Goal: Information Seeking & Learning: Find specific fact

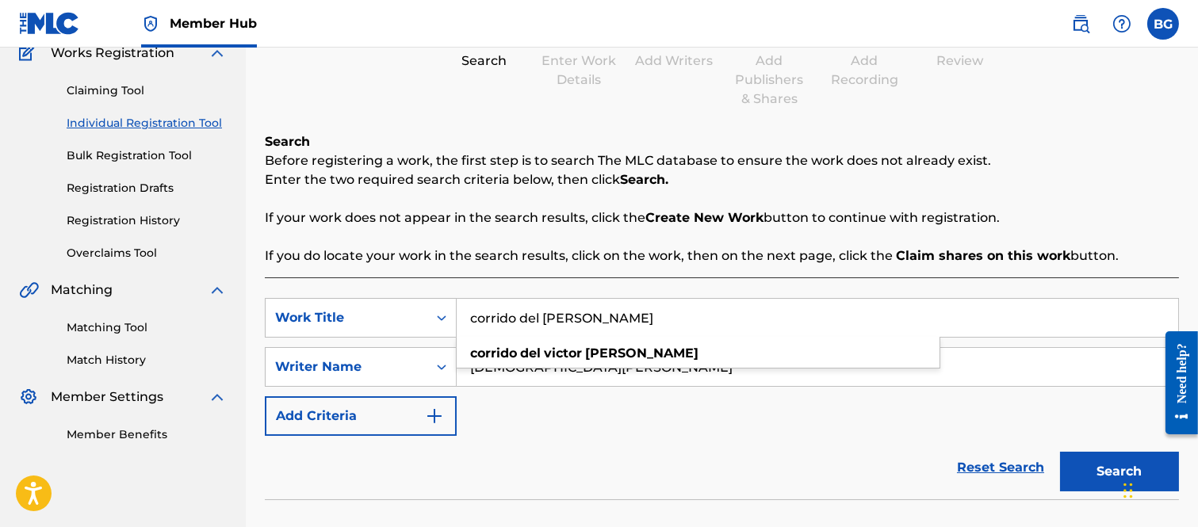
scroll to position [106, 0]
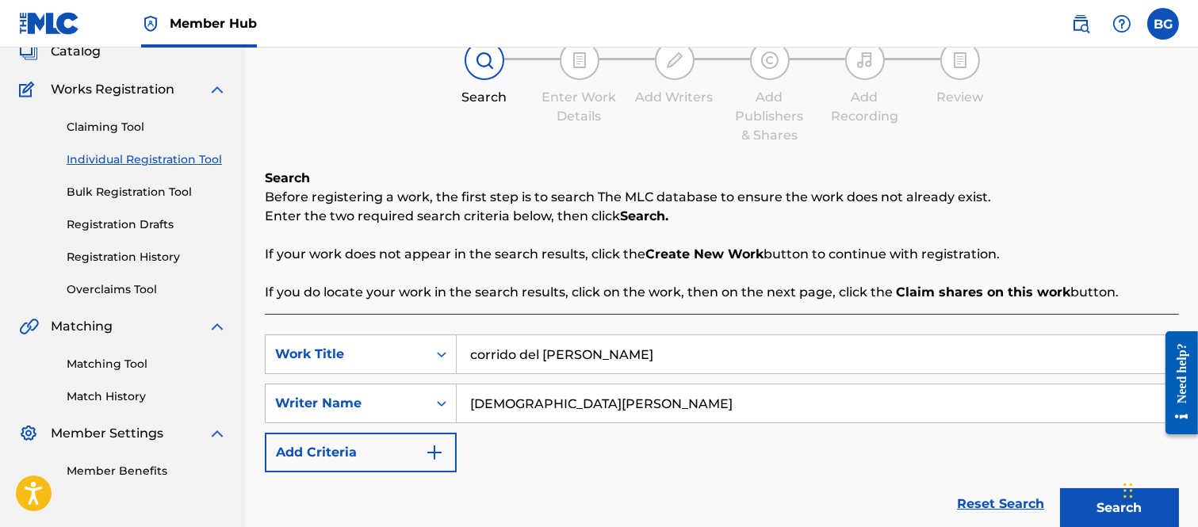
drag, startPoint x: 81, startPoint y: 125, endPoint x: 256, endPoint y: 187, distance: 185.8
click at [82, 127] on link "Claiming Tool" at bounding box center [147, 127] width 160 height 17
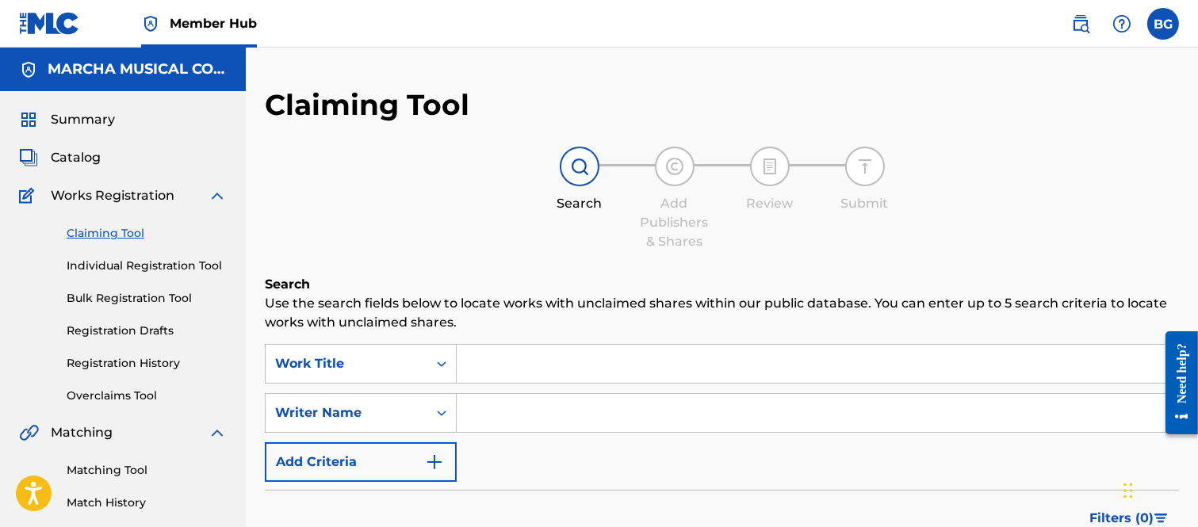
click at [551, 358] on input "Search Form" at bounding box center [817, 364] width 721 height 38
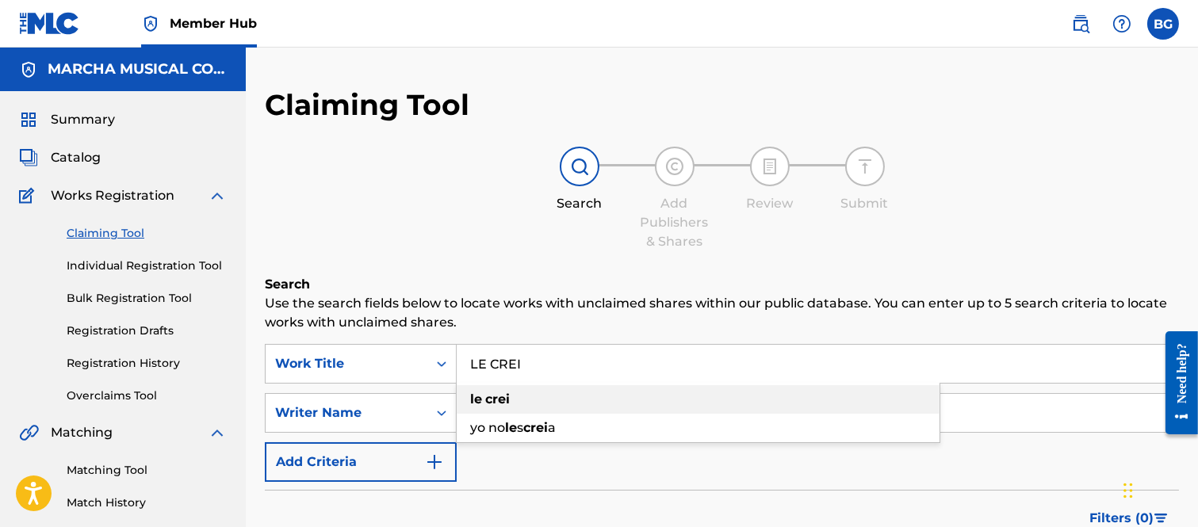
click at [492, 400] on strong "crei" at bounding box center [497, 399] width 25 height 15
type input "le crei"
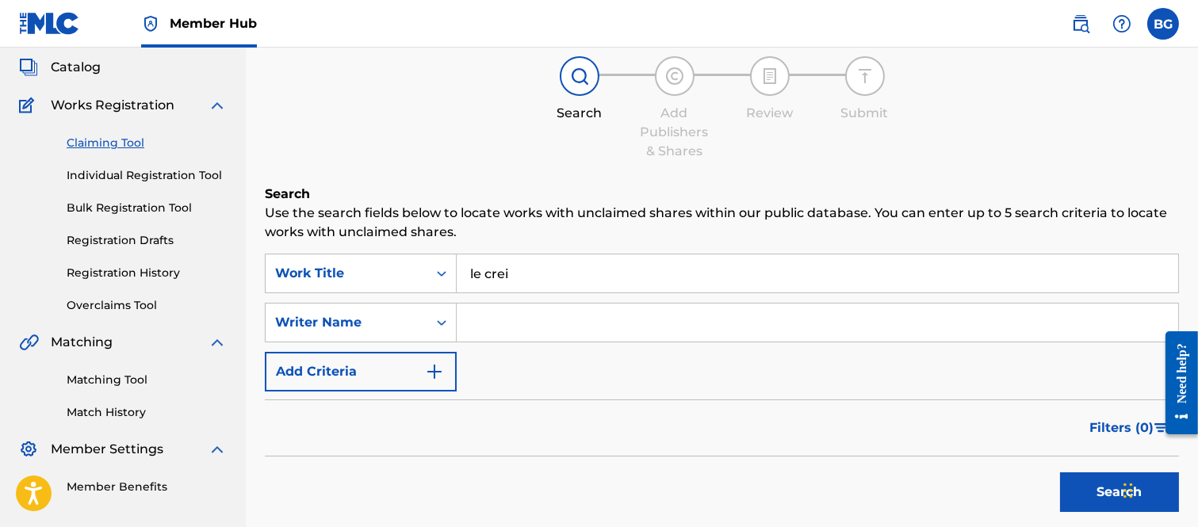
scroll to position [176, 0]
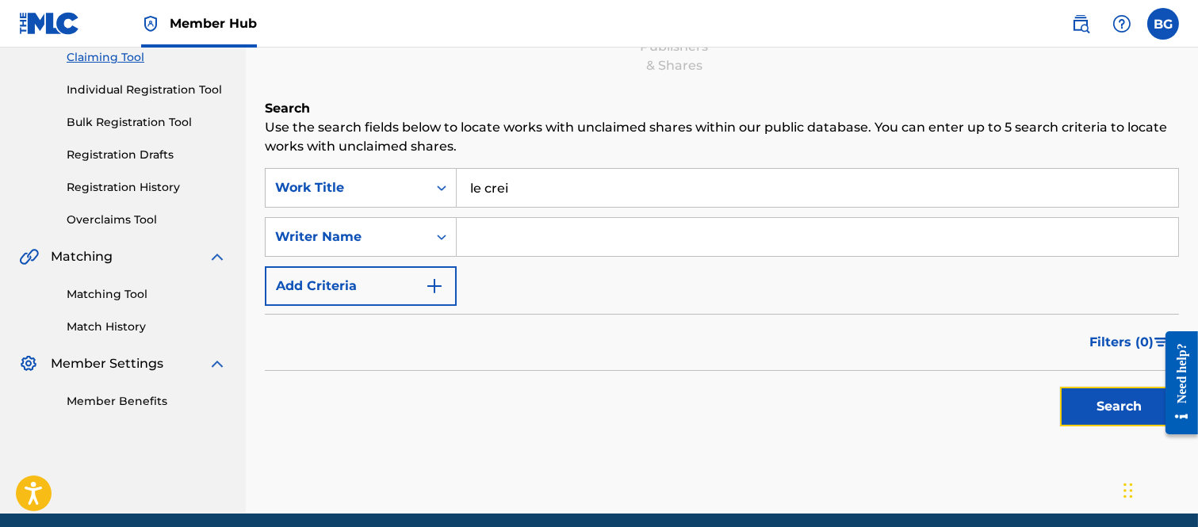
drag, startPoint x: 1105, startPoint y: 399, endPoint x: 1058, endPoint y: 374, distance: 52.8
click at [1104, 397] on button "Search" at bounding box center [1119, 407] width 119 height 40
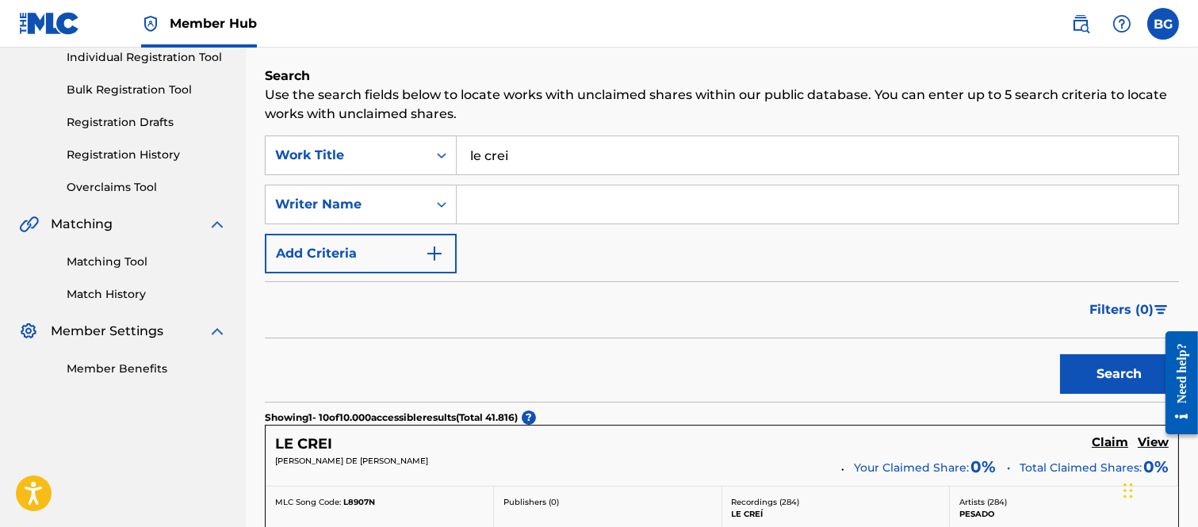
scroll to position [0, 0]
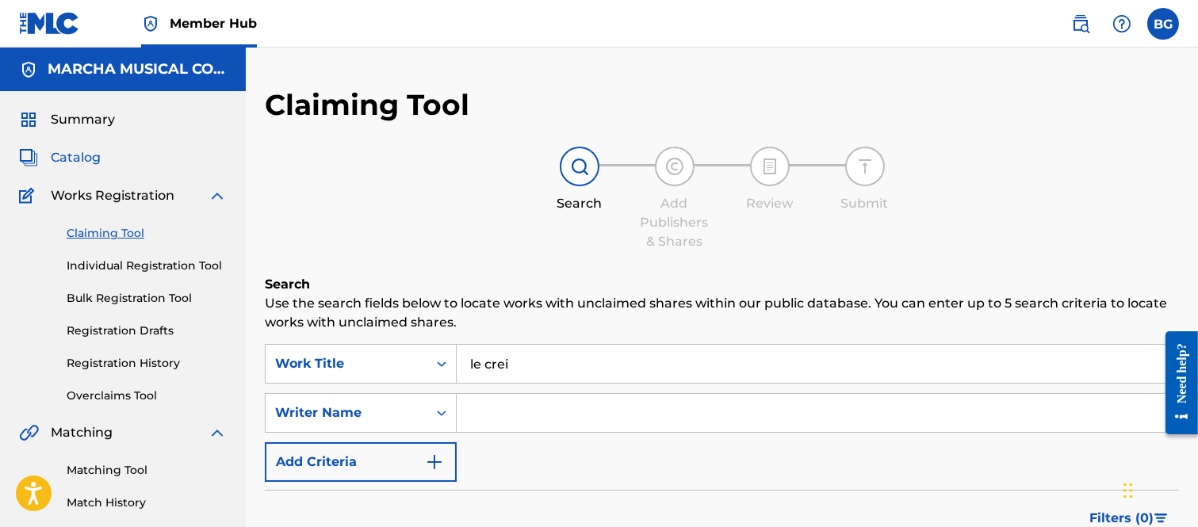
click at [83, 155] on span "Catalog" at bounding box center [76, 157] width 50 height 19
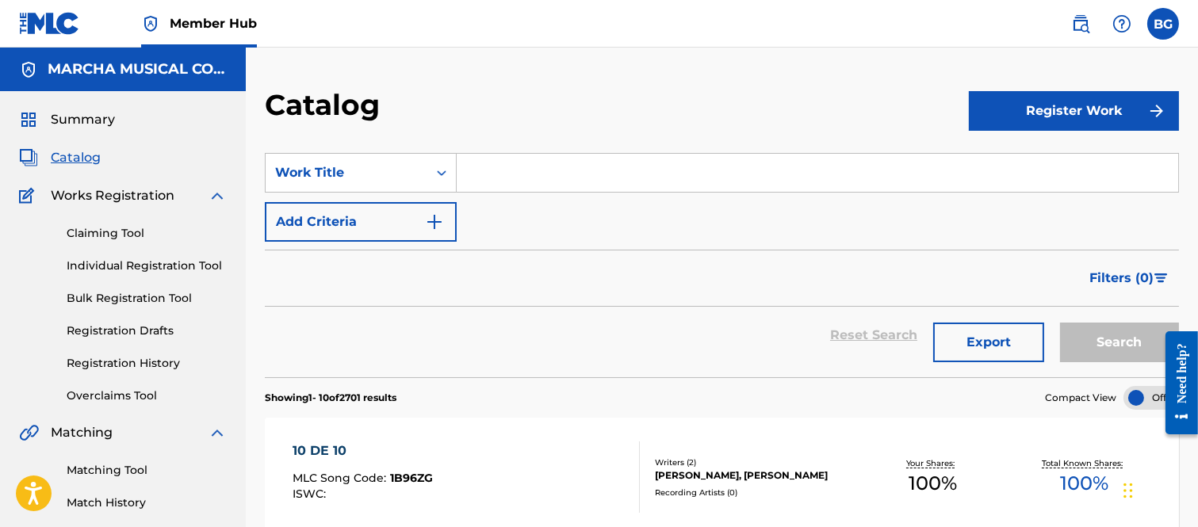
click at [490, 175] on input "Search Form" at bounding box center [817, 173] width 721 height 38
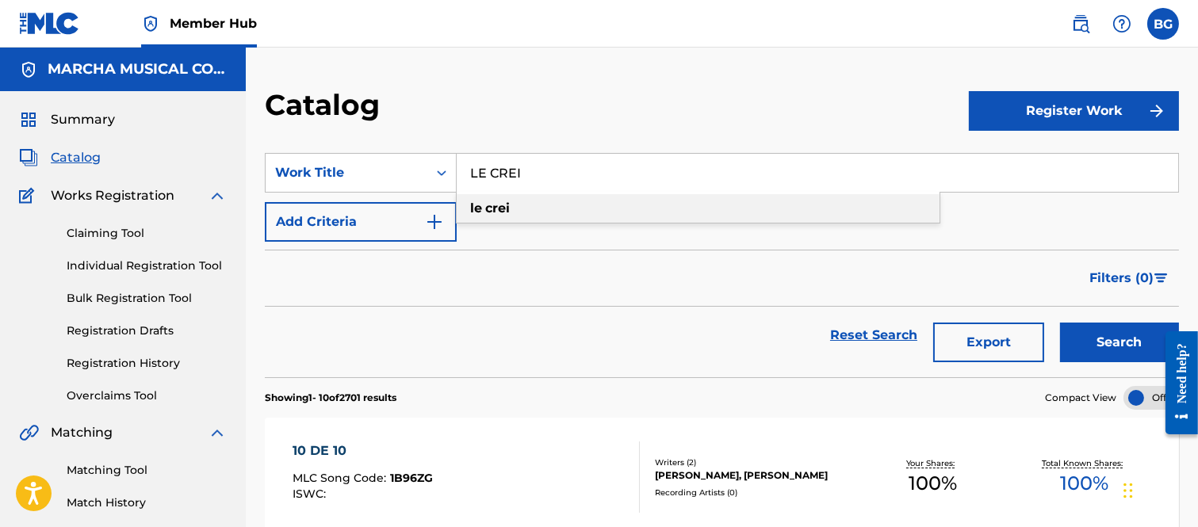
drag, startPoint x: 490, startPoint y: 205, endPoint x: 503, endPoint y: 212, distance: 15.6
click at [490, 208] on strong "crei" at bounding box center [497, 208] width 25 height 15
type input "le crei"
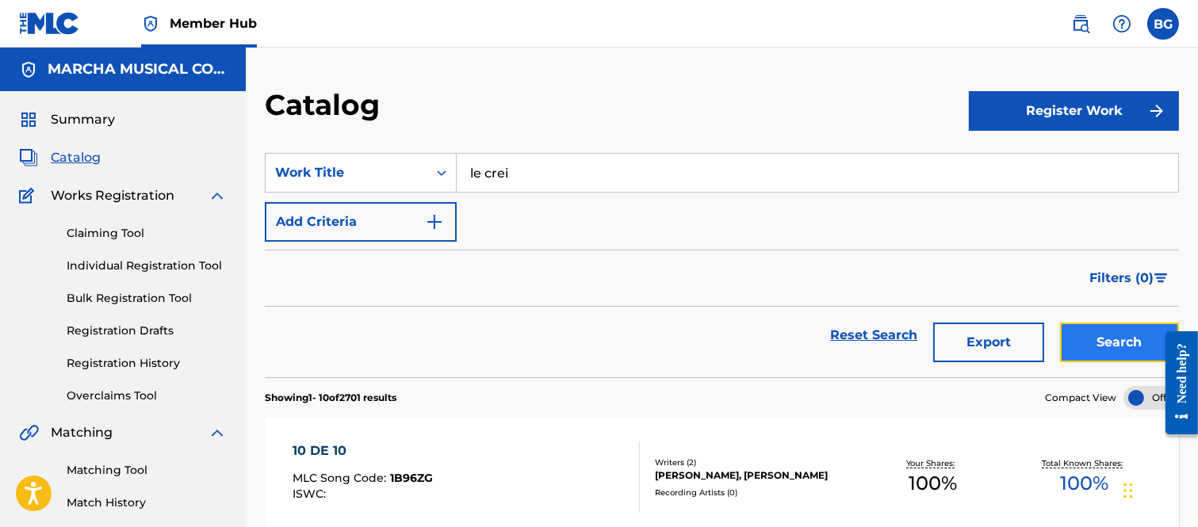
click at [1088, 342] on button "Search" at bounding box center [1119, 343] width 119 height 40
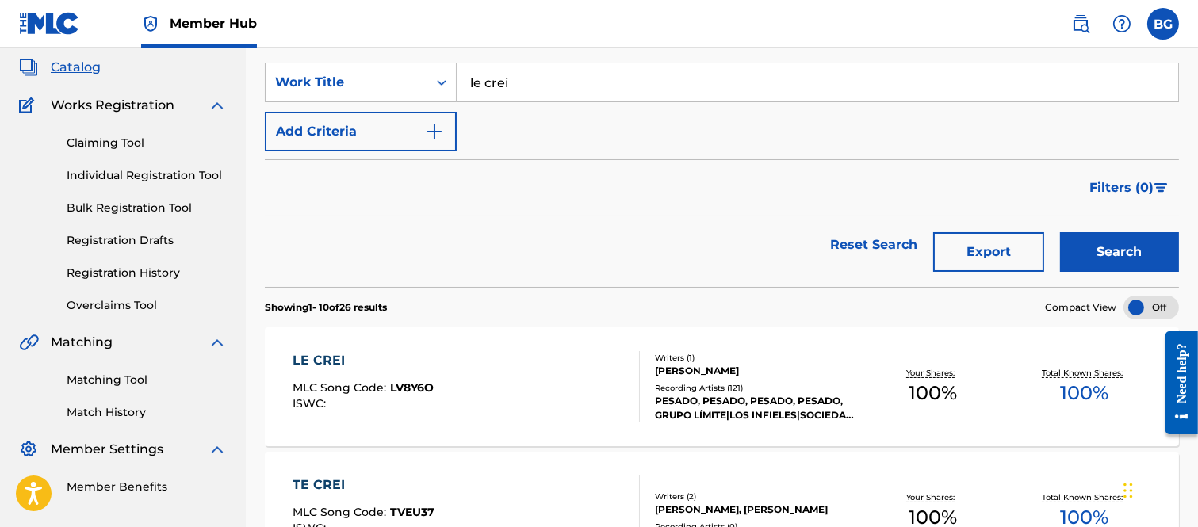
scroll to position [264, 0]
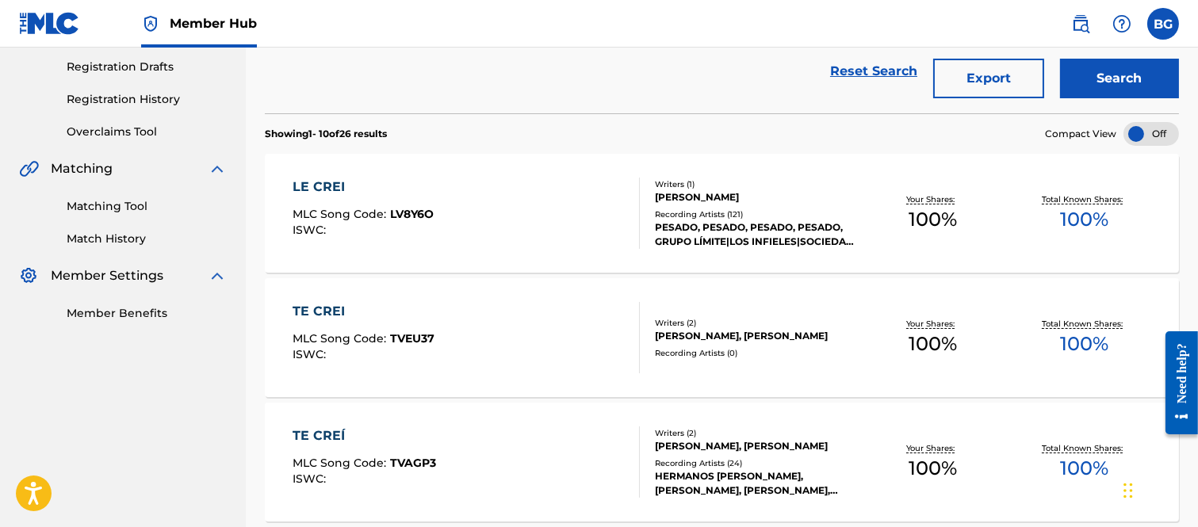
click at [323, 181] on div "LE CREI" at bounding box center [363, 187] width 141 height 19
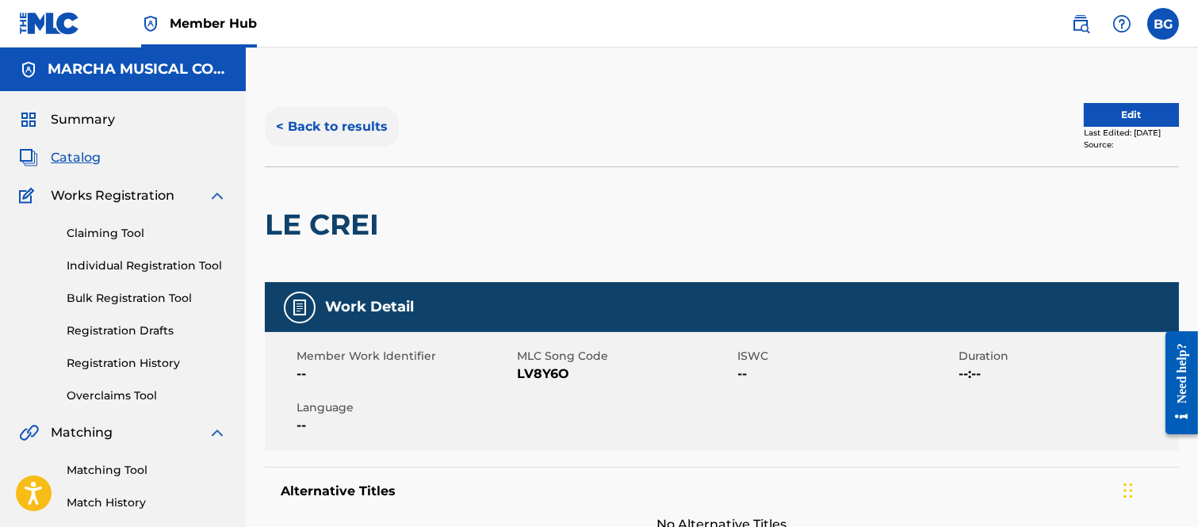
click at [278, 124] on button "< Back to results" at bounding box center [332, 127] width 134 height 40
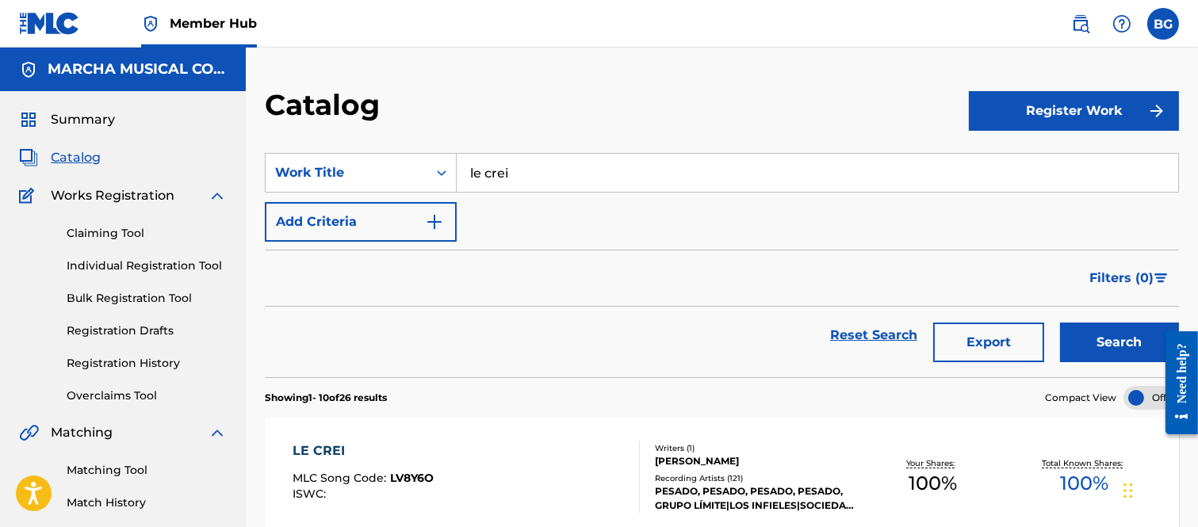
click at [549, 154] on input "le crei" at bounding box center [817, 173] width 721 height 38
type input "l"
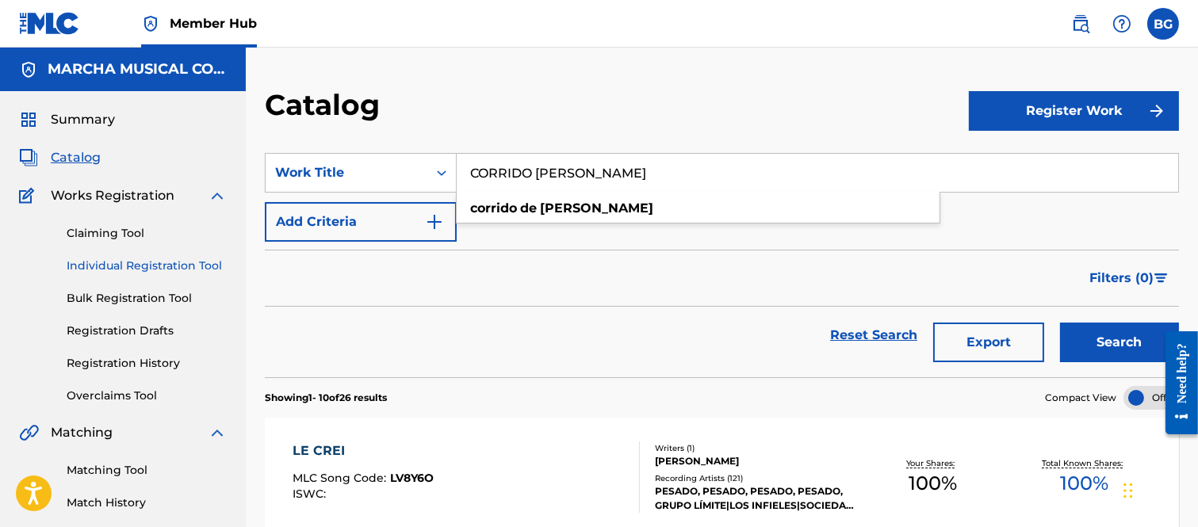
type input "CORRIDO [PERSON_NAME]"
drag, startPoint x: 130, startPoint y: 264, endPoint x: 146, endPoint y: 273, distance: 18.1
click at [132, 265] on link "Individual Registration Tool" at bounding box center [147, 266] width 160 height 17
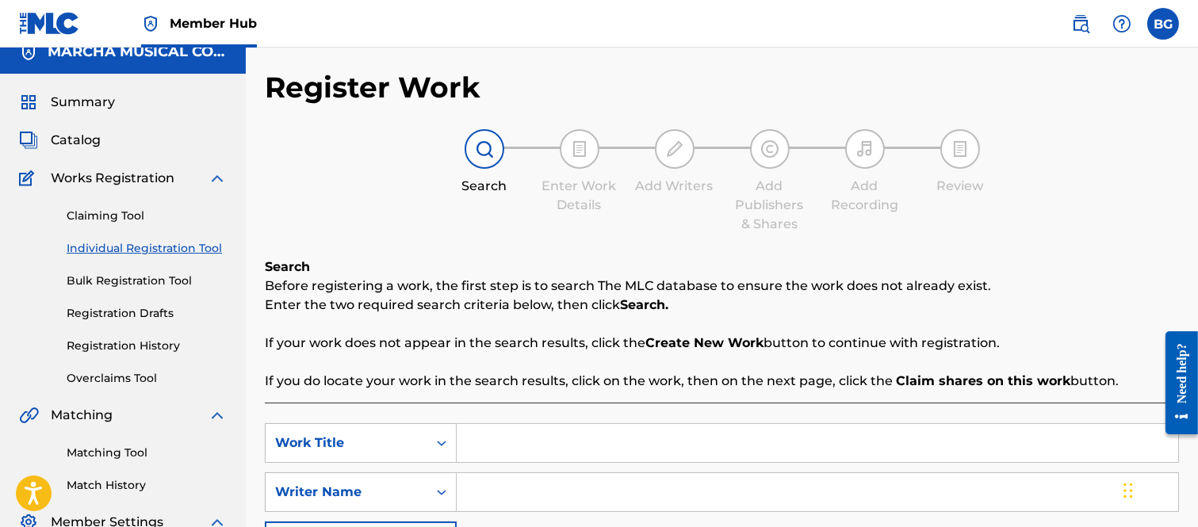
scroll to position [246, 0]
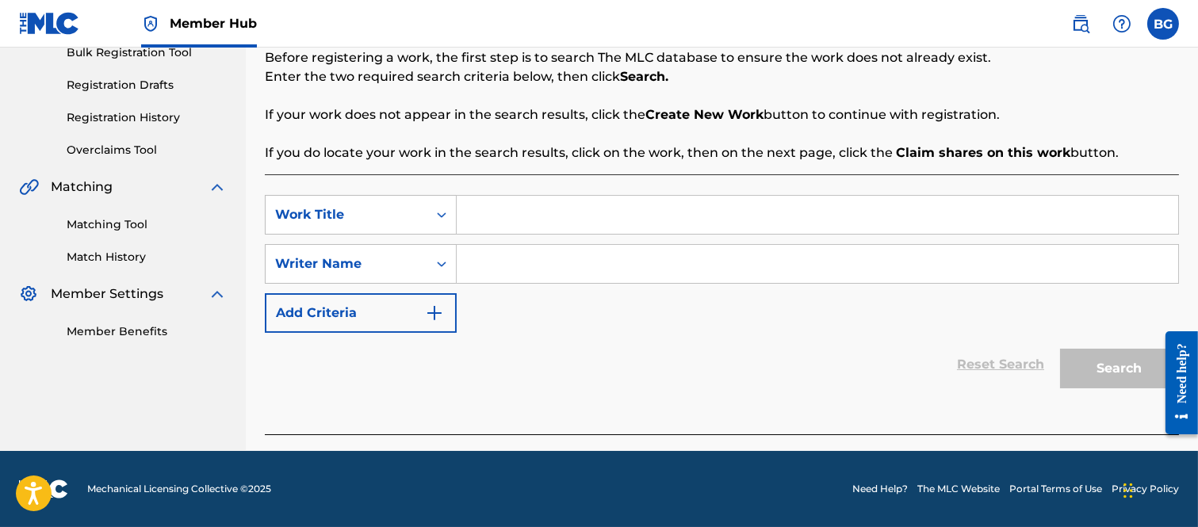
click at [498, 212] on input "Search Form" at bounding box center [817, 215] width 721 height 38
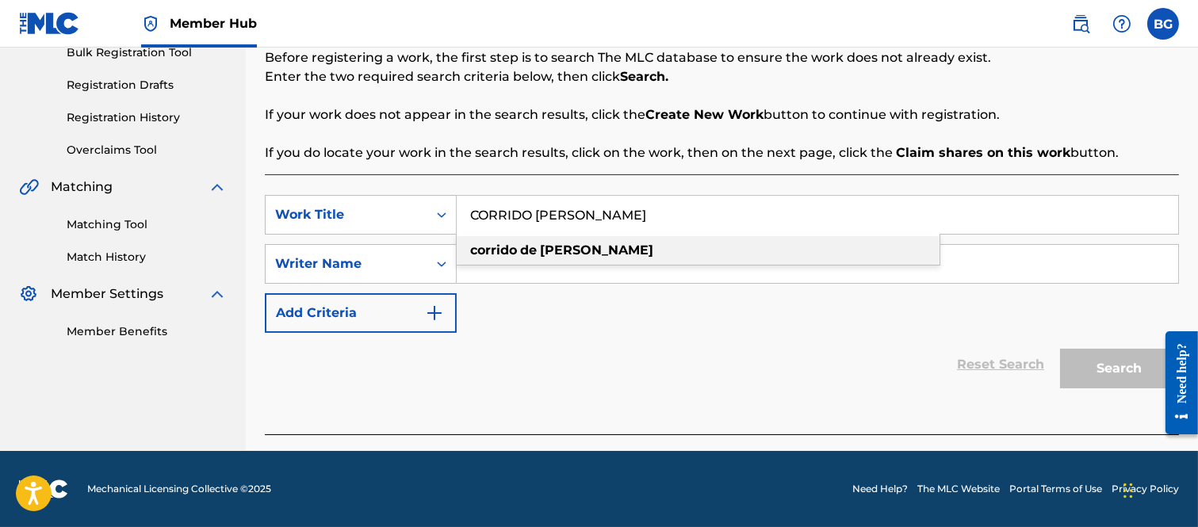
click at [487, 251] on strong "corrido" at bounding box center [493, 250] width 47 height 15
type input "corrido [PERSON_NAME]"
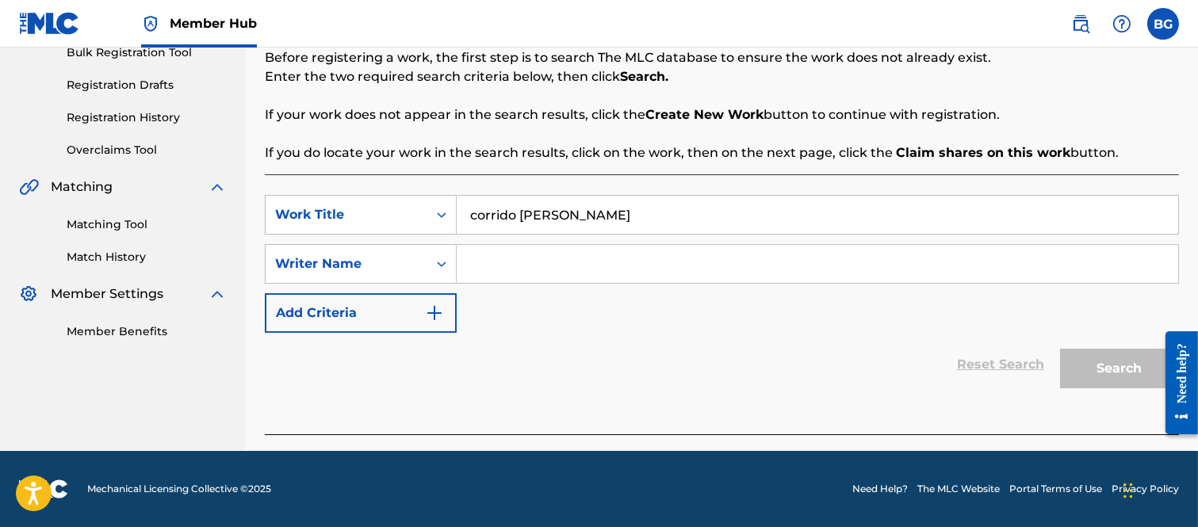
click at [486, 264] on input "Search Form" at bounding box center [817, 264] width 721 height 38
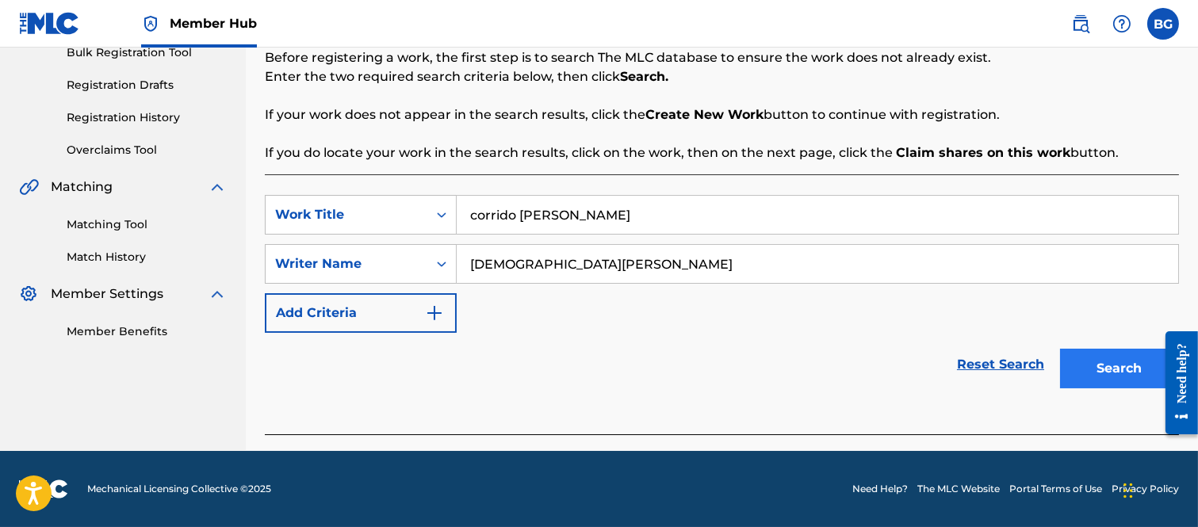
type input "[DEMOGRAPHIC_DATA][PERSON_NAME]"
click at [1093, 365] on button "Search" at bounding box center [1119, 369] width 119 height 40
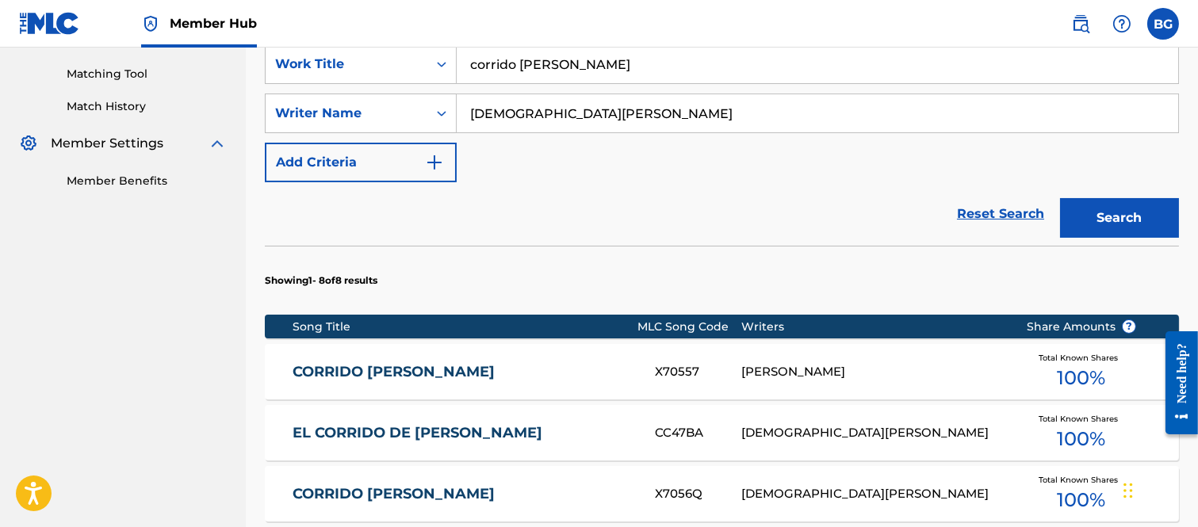
scroll to position [598, 0]
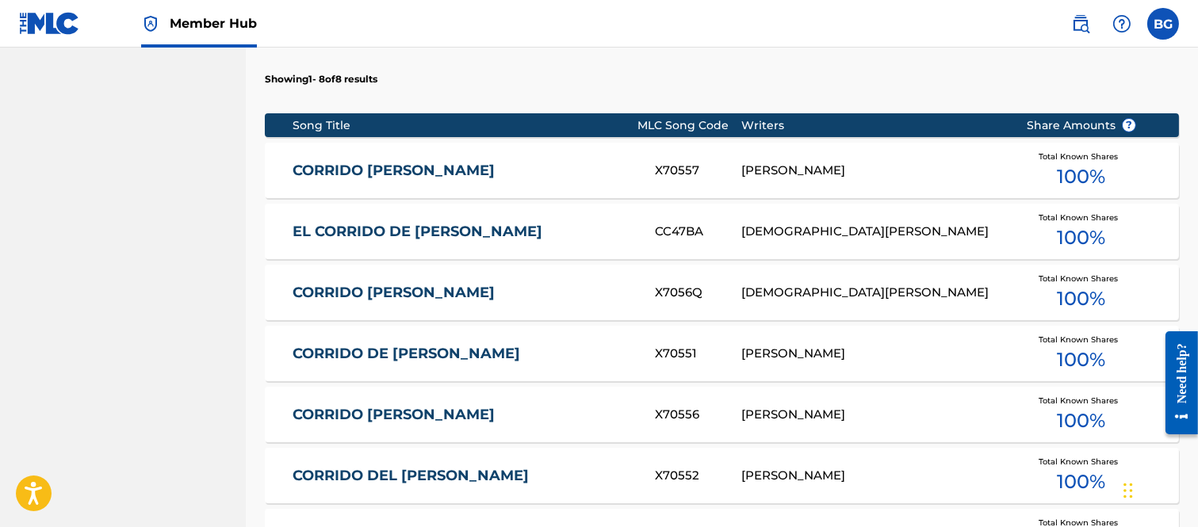
click at [370, 172] on link "CORRIDO [PERSON_NAME]" at bounding box center [463, 171] width 341 height 18
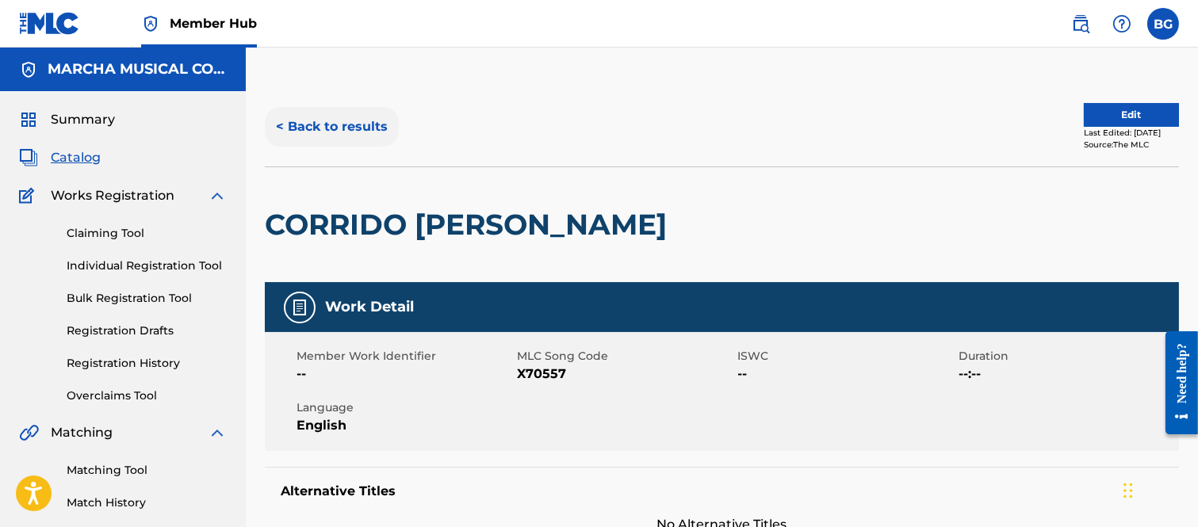
click at [280, 123] on button "< Back to results" at bounding box center [332, 127] width 134 height 40
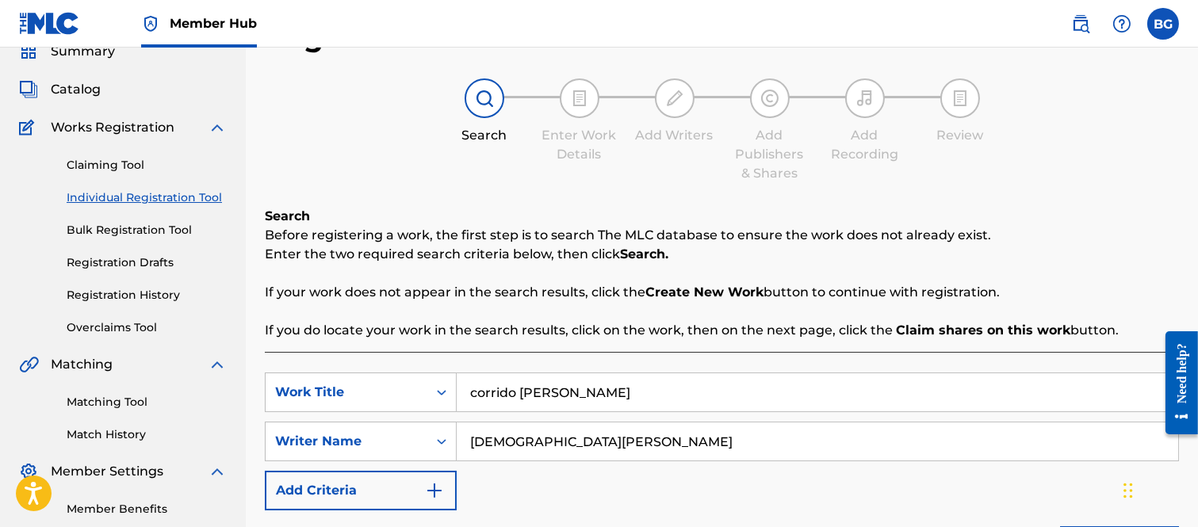
scroll to position [88, 0]
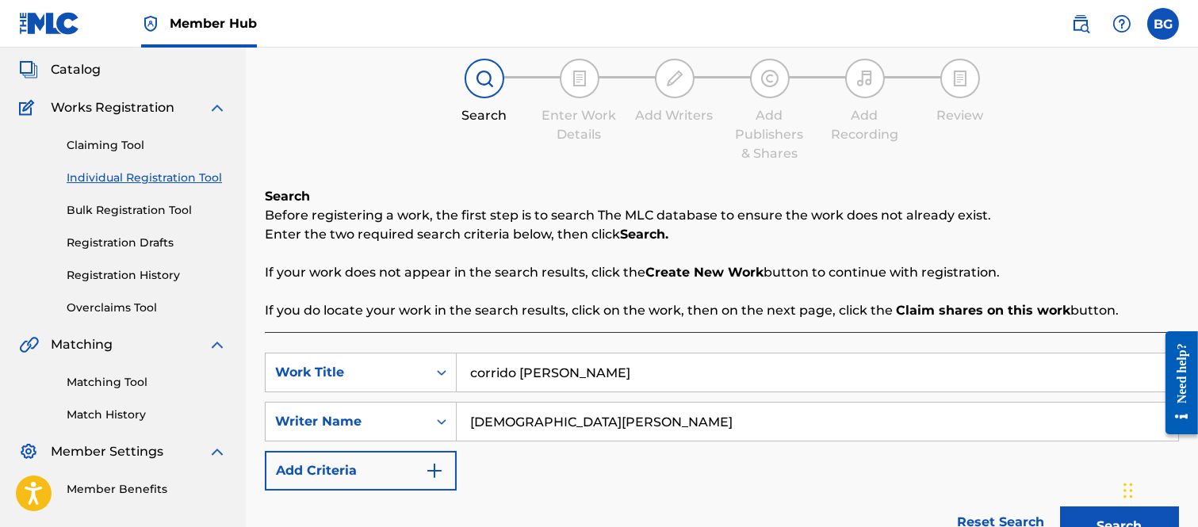
click at [632, 377] on input "corrido [PERSON_NAME]" at bounding box center [817, 373] width 721 height 38
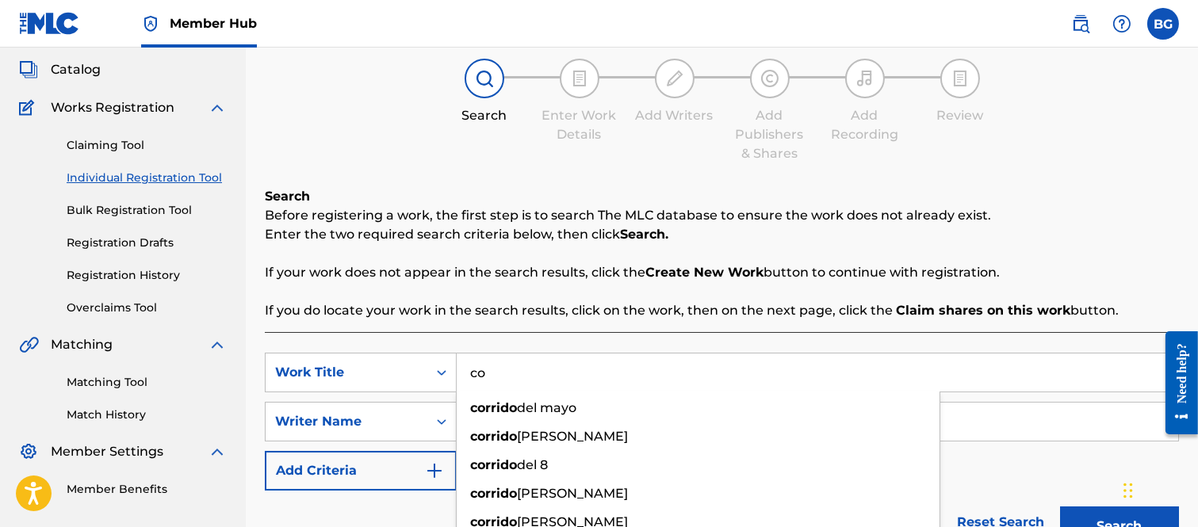
type input "c"
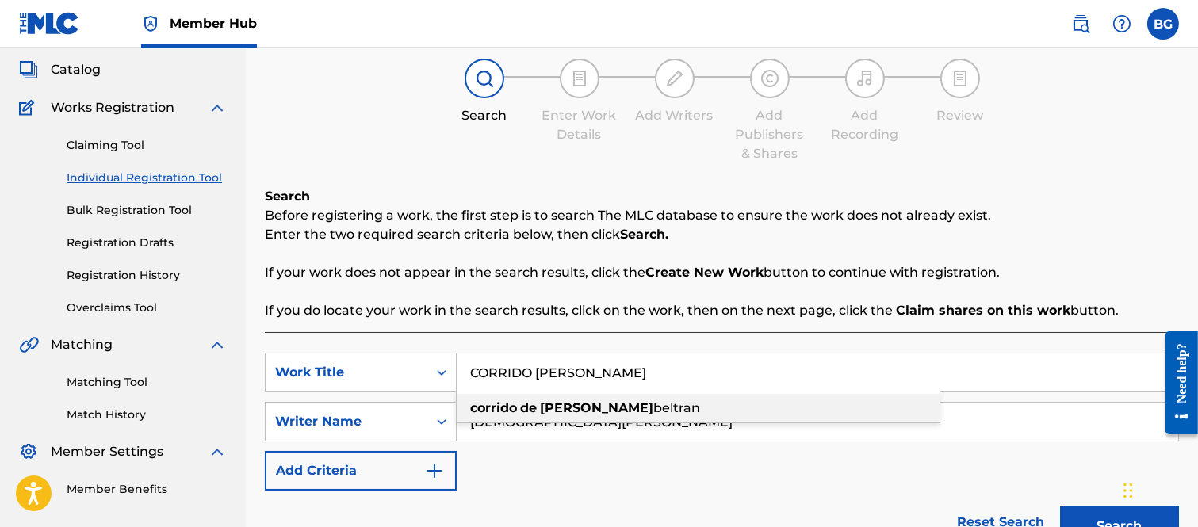
click at [552, 407] on strong "[PERSON_NAME]" at bounding box center [596, 407] width 113 height 15
type input "corrido de [PERSON_NAME]"
click at [646, 426] on input "[DEMOGRAPHIC_DATA][PERSON_NAME]" at bounding box center [817, 422] width 721 height 38
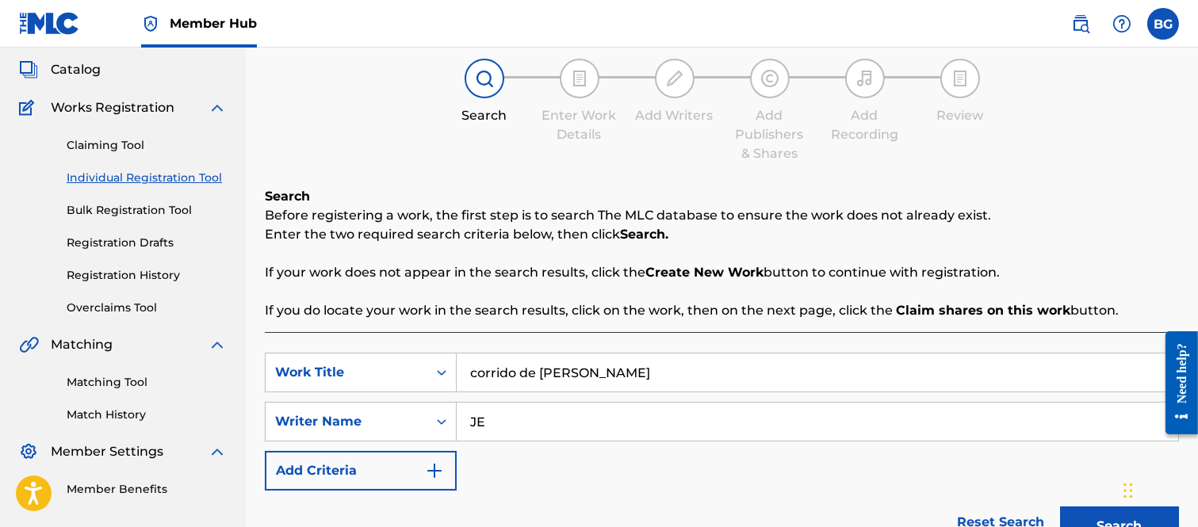
type input "J"
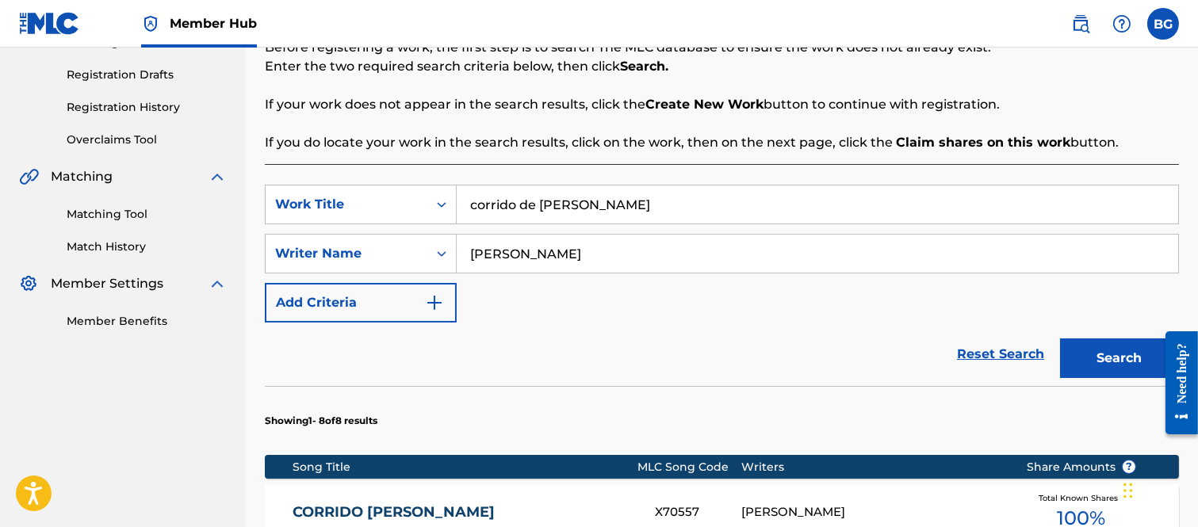
scroll to position [264, 0]
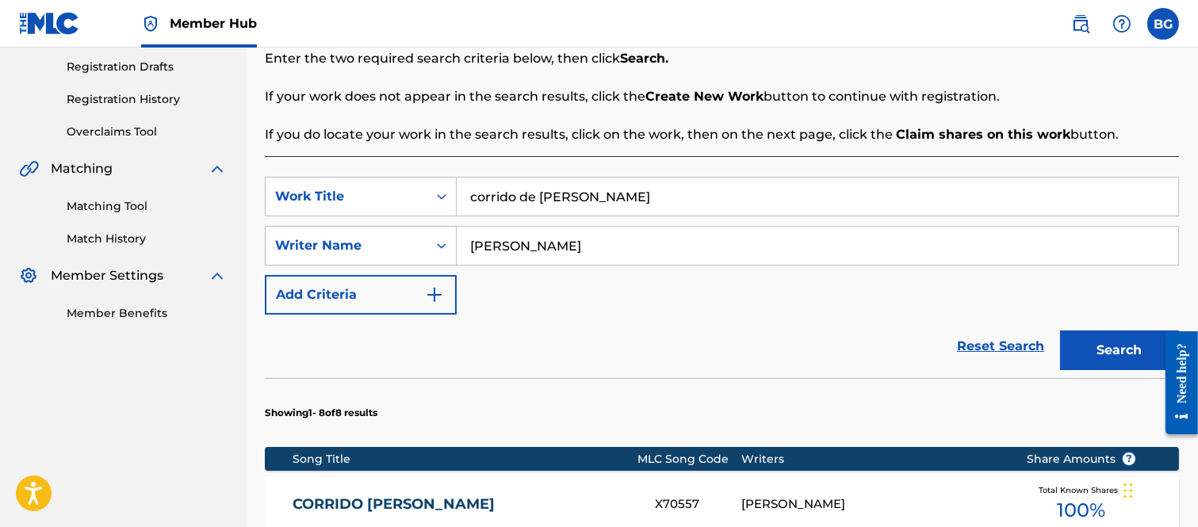
type input "[PERSON_NAME]"
click at [1080, 339] on button "Search" at bounding box center [1119, 351] width 119 height 40
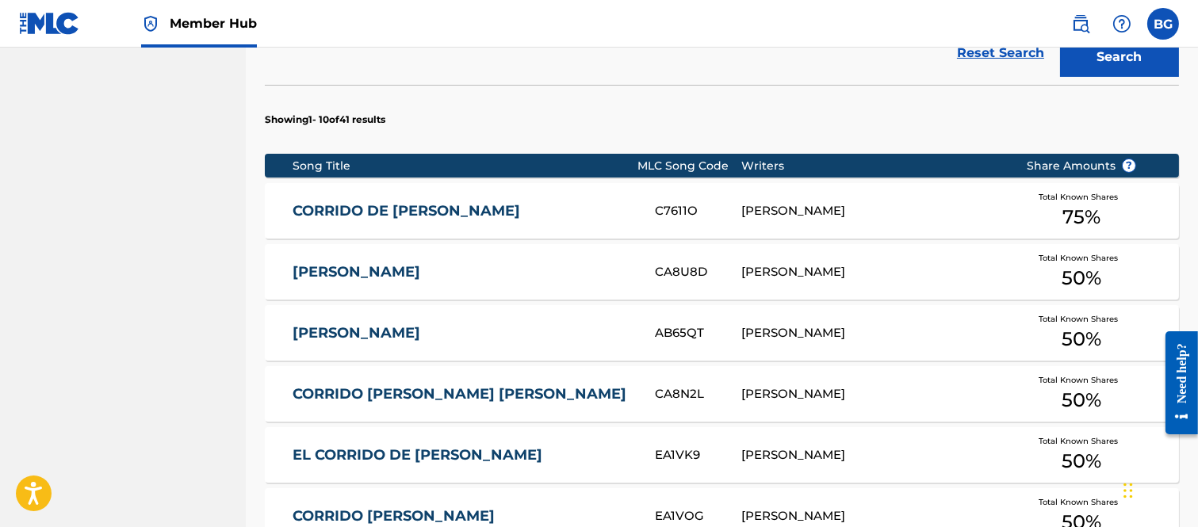
scroll to position [616, 0]
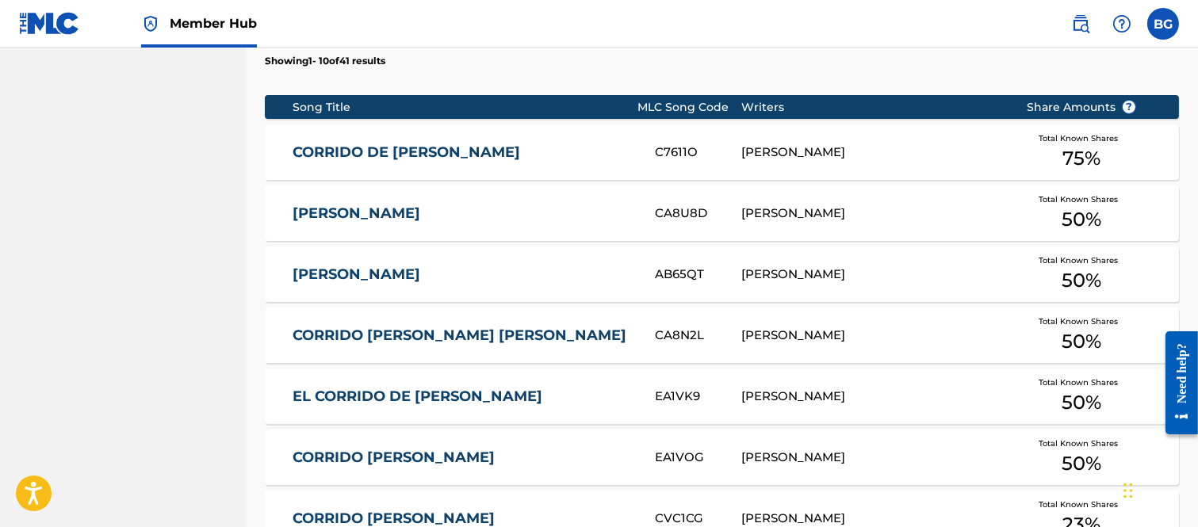
click at [421, 151] on link "CORRIDO DE [PERSON_NAME]" at bounding box center [463, 153] width 341 height 18
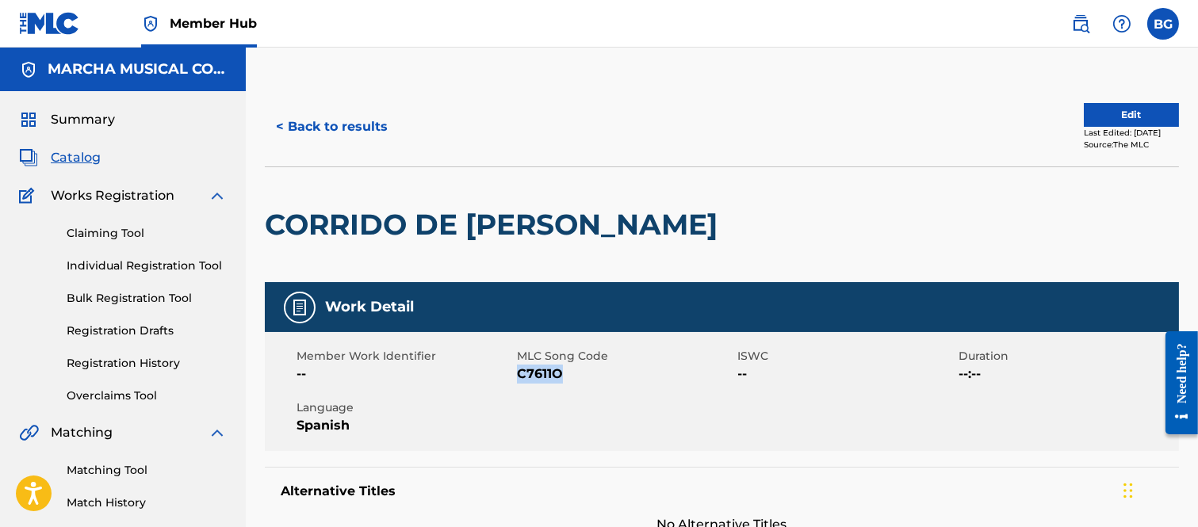
drag, startPoint x: 518, startPoint y: 374, endPoint x: 558, endPoint y: 373, distance: 40.4
click at [558, 373] on span "C7611O" at bounding box center [625, 374] width 216 height 19
copy span "C7611O"
drag, startPoint x: 687, startPoint y: 374, endPoint x: 695, endPoint y: 374, distance: 8.7
click at [687, 375] on span "C7611O" at bounding box center [625, 374] width 216 height 19
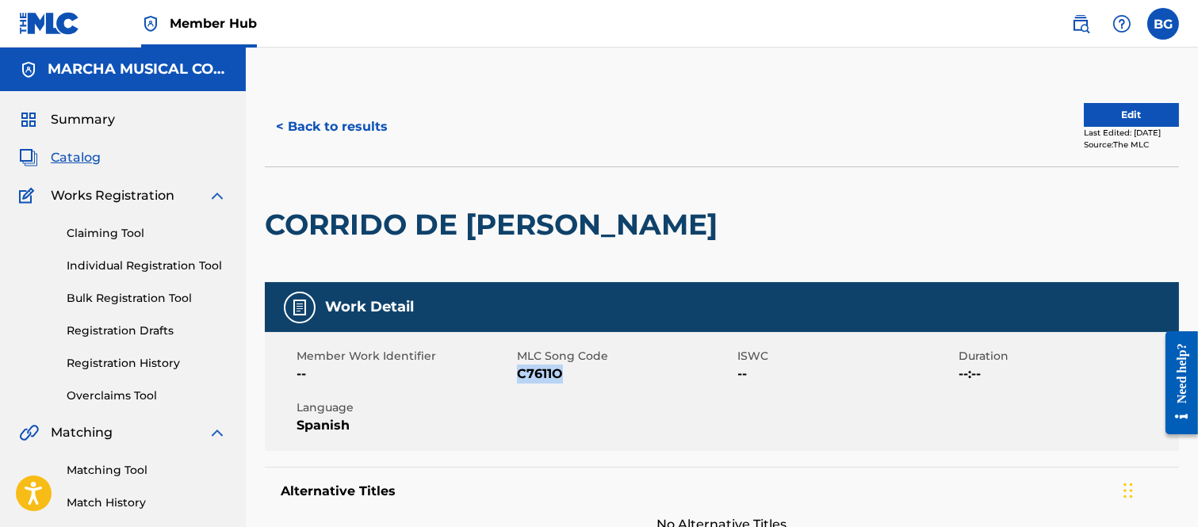
click at [649, 394] on div "Member Work Identifier -- MLC Song Code C7611O ISWC -- Duration --:-- Language …" at bounding box center [722, 391] width 914 height 119
click at [635, 378] on span "C7611O" at bounding box center [625, 374] width 216 height 19
click at [281, 124] on button "< Back to results" at bounding box center [332, 127] width 134 height 40
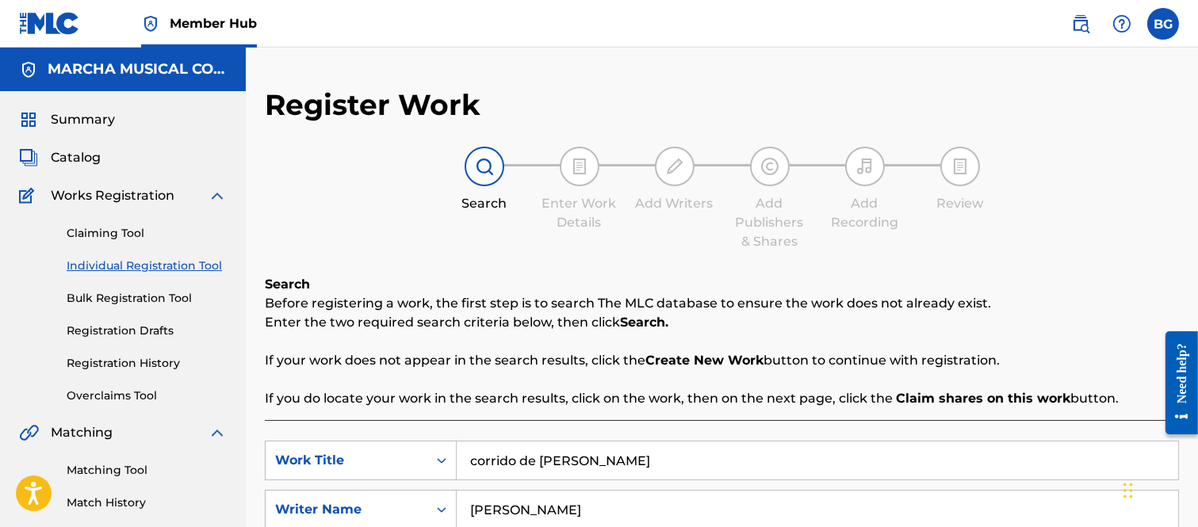
drag, startPoint x: 82, startPoint y: 154, endPoint x: 120, endPoint y: 169, distance: 40.9
click at [82, 154] on span "Catalog" at bounding box center [76, 157] width 50 height 19
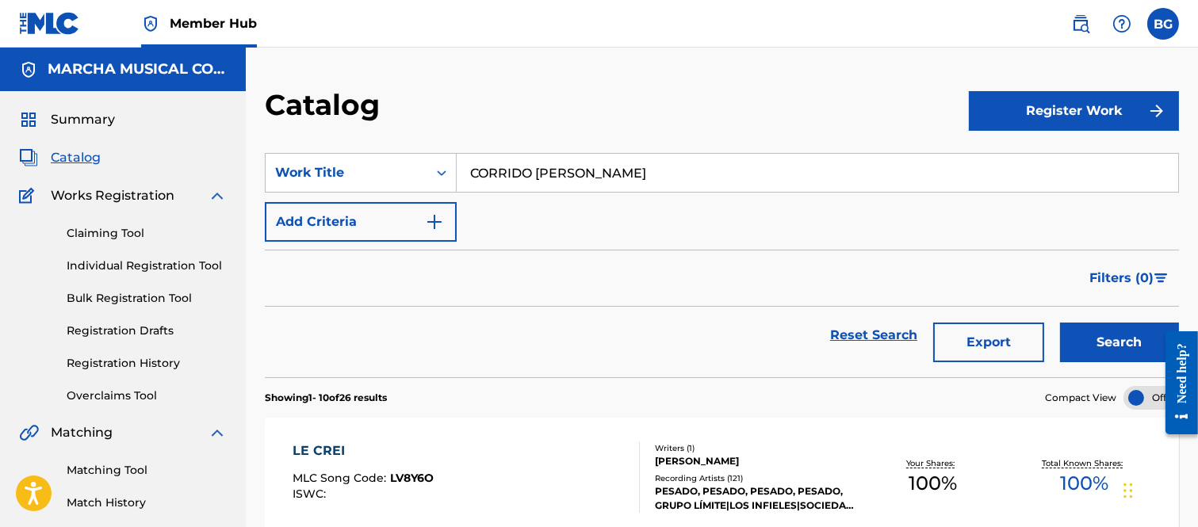
click at [637, 168] on input "CORRIDO [PERSON_NAME]" at bounding box center [817, 173] width 721 height 38
click at [502, 209] on strong "corrido" at bounding box center [493, 208] width 47 height 15
type input "corrido de [PERSON_NAME]"
click at [1096, 339] on button "Search" at bounding box center [1119, 343] width 119 height 40
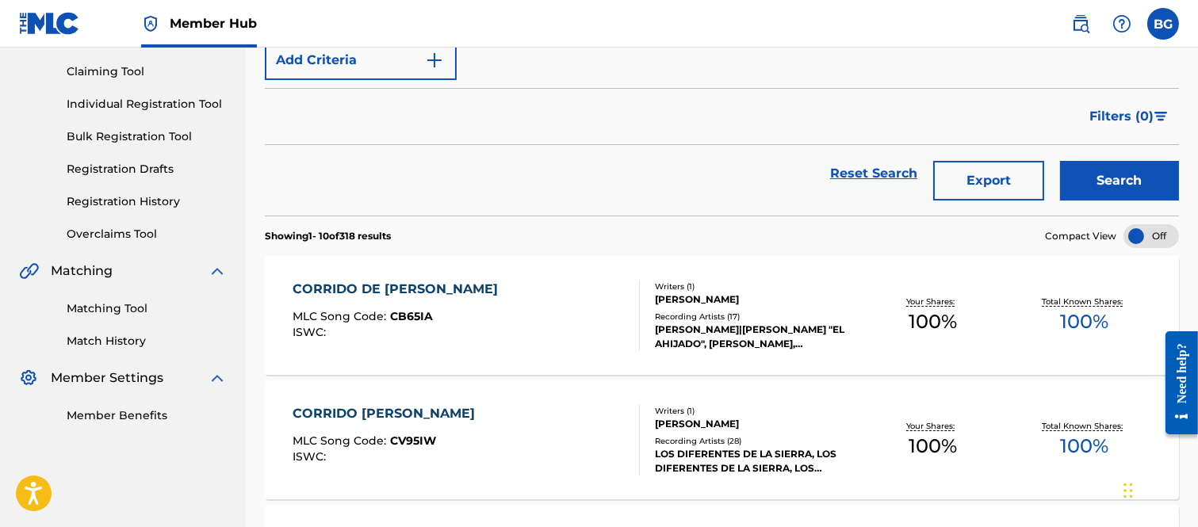
scroll to position [264, 0]
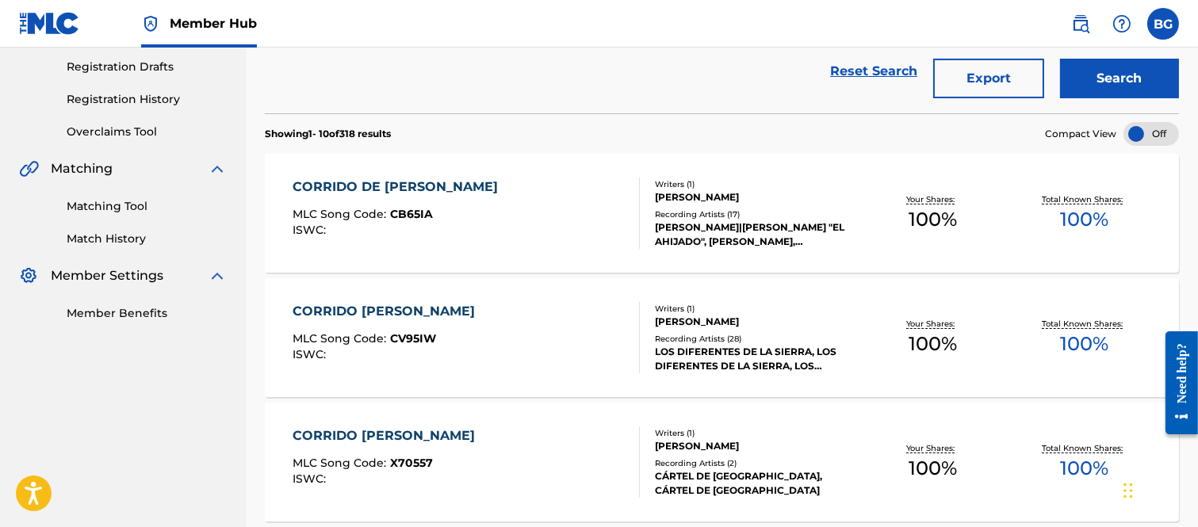
click at [352, 186] on div "CORRIDO DE [PERSON_NAME]" at bounding box center [399, 187] width 213 height 19
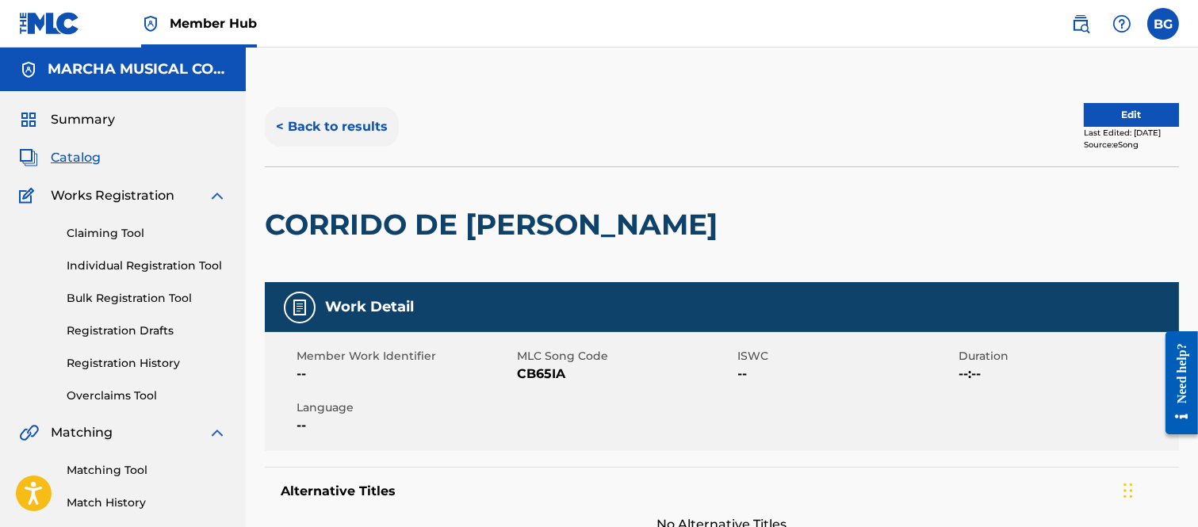
click at [281, 124] on button "< Back to results" at bounding box center [332, 127] width 134 height 40
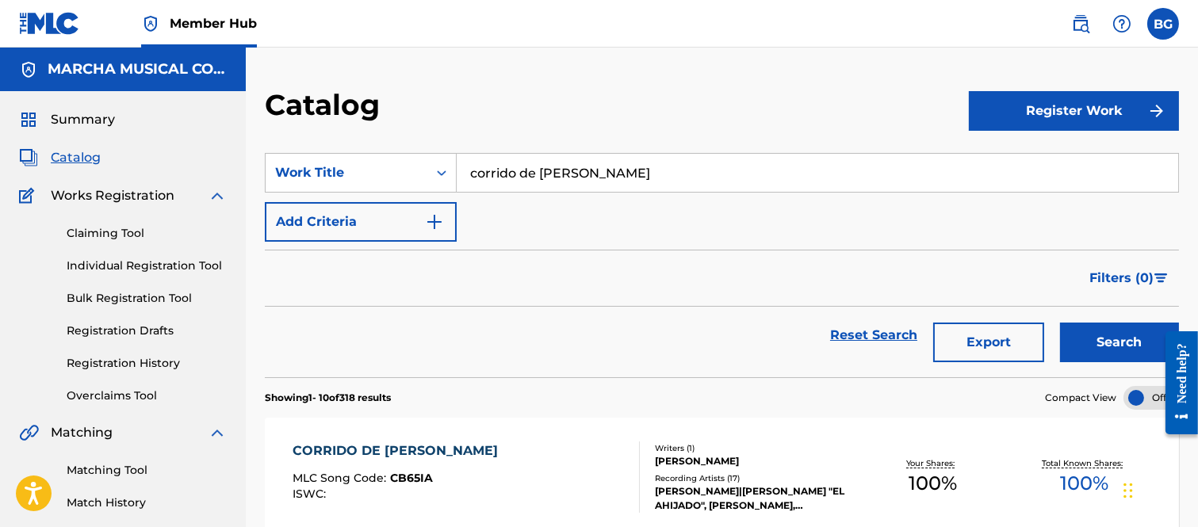
click at [623, 170] on input "corrido de [PERSON_NAME]" at bounding box center [817, 173] width 721 height 38
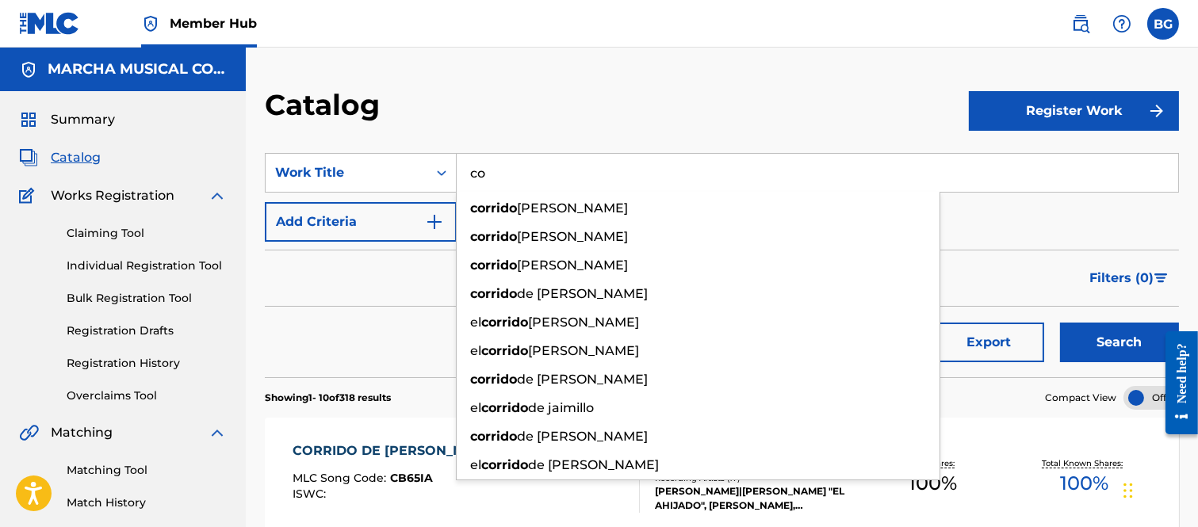
type input "c"
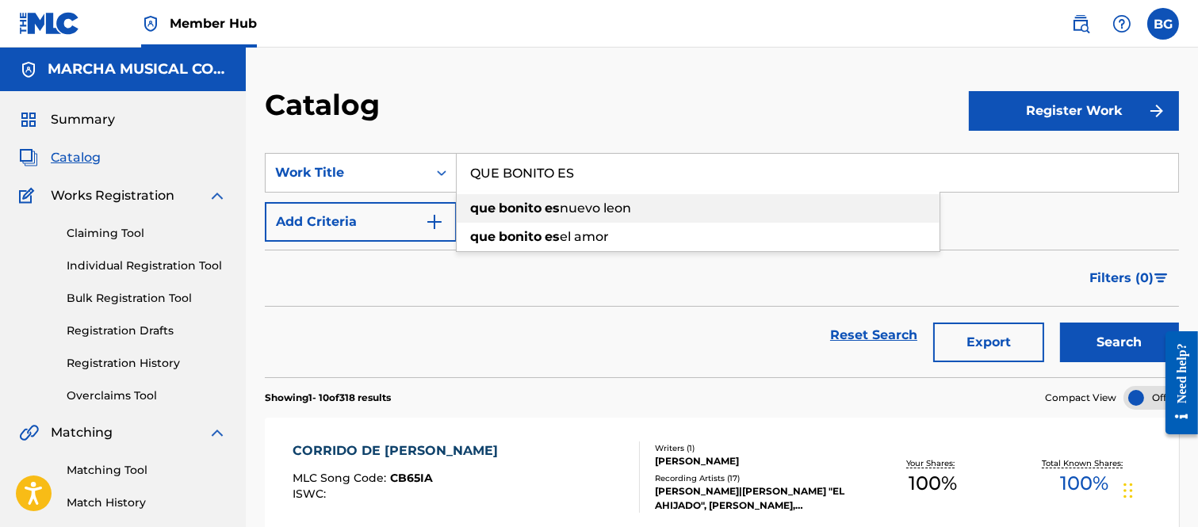
click at [583, 209] on span "nuevo leon" at bounding box center [595, 208] width 71 height 15
type input "que bonito es nuevo leon"
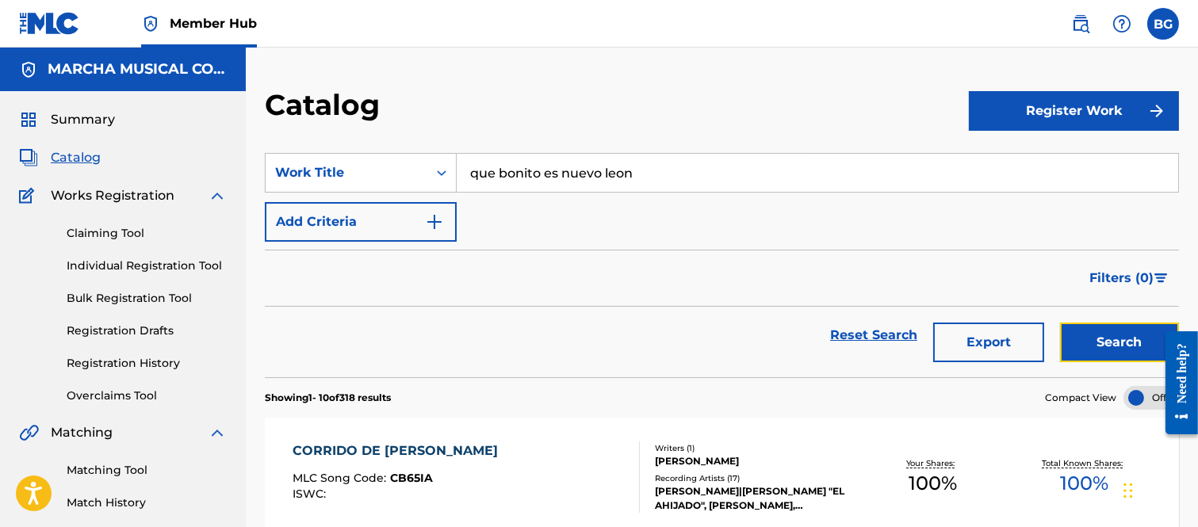
click at [1087, 336] on button "Search" at bounding box center [1119, 343] width 119 height 40
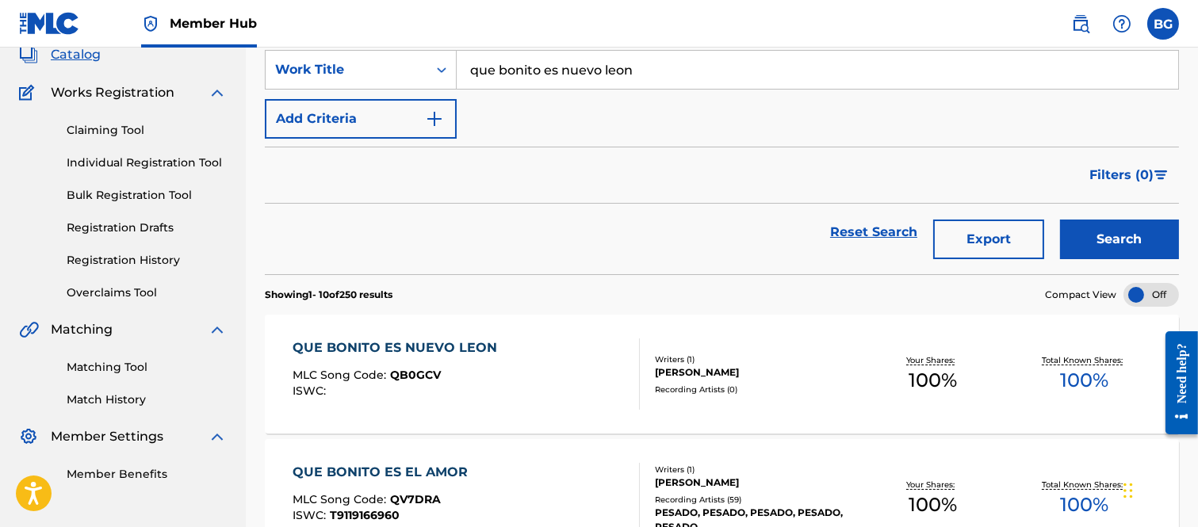
scroll to position [264, 0]
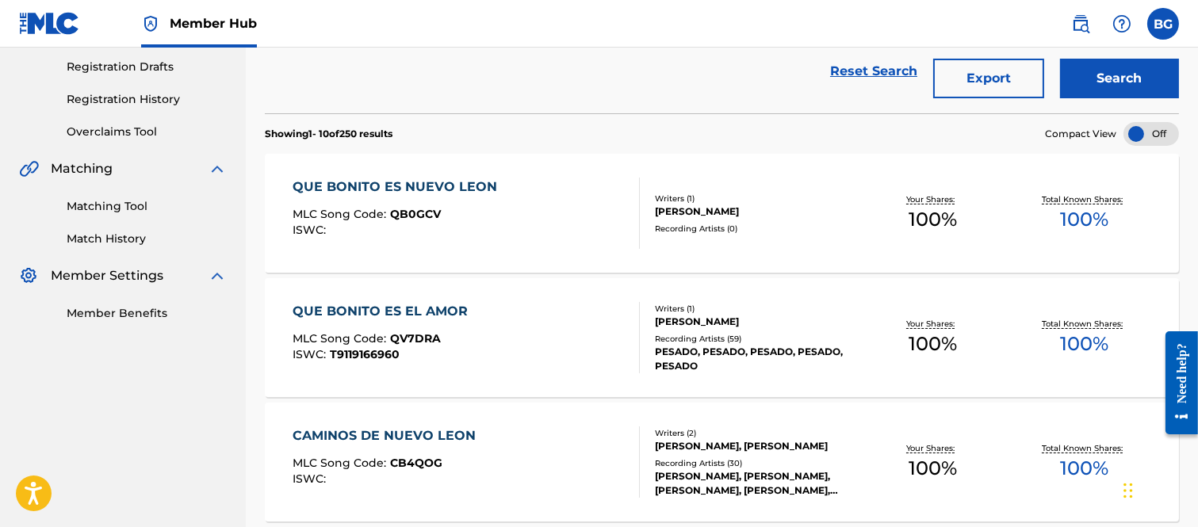
click at [395, 189] on div "QUE BONITO ES NUEVO LEON" at bounding box center [399, 187] width 212 height 19
